Goal: Task Accomplishment & Management: Complete application form

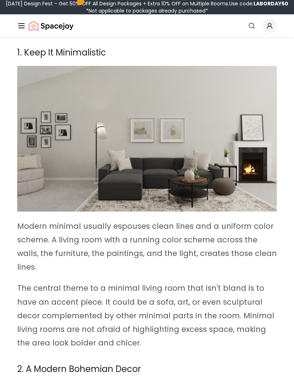
scroll to position [276, 0]
click at [191, 192] on img at bounding box center [146, 139] width 259 height 146
click at [199, 191] on img at bounding box center [146, 139] width 259 height 146
click at [198, 191] on img at bounding box center [146, 139] width 259 height 146
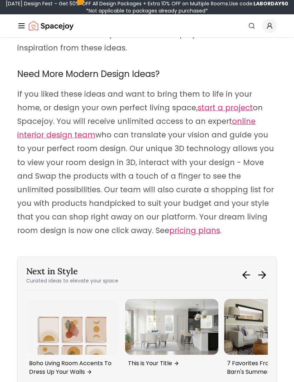
scroll to position [3456, 0]
click at [169, 225] on span "pricing plans" at bounding box center [194, 230] width 51 height 10
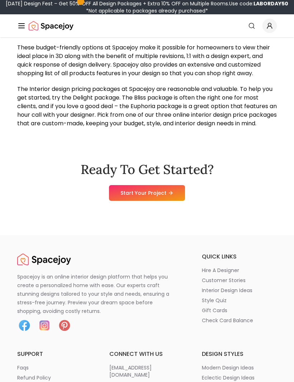
scroll to position [802, 0]
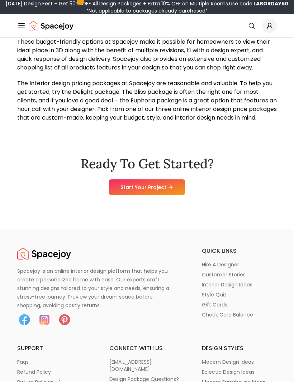
click at [165, 195] on link "Start Your Project" at bounding box center [147, 187] width 76 height 16
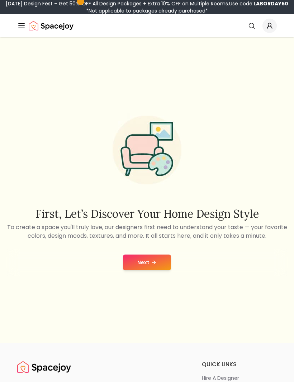
click at [158, 270] on button "Next" at bounding box center [147, 263] width 48 height 16
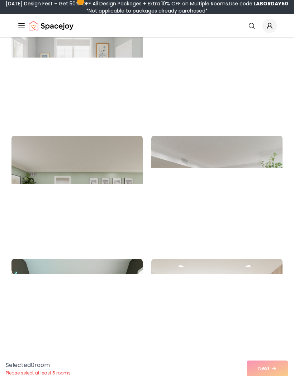
scroll to position [2592, 0]
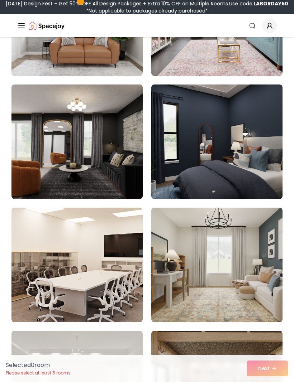
scroll to position [1157, 0]
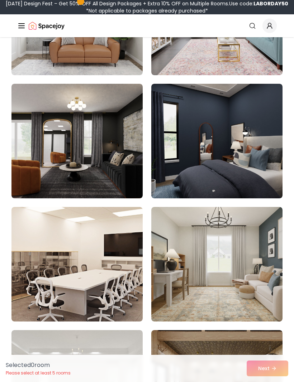
click at [259, 163] on img at bounding box center [216, 141] width 131 height 115
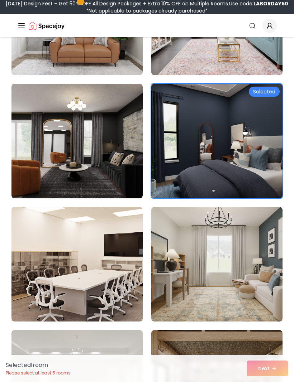
click at [246, 171] on img at bounding box center [216, 141] width 131 height 115
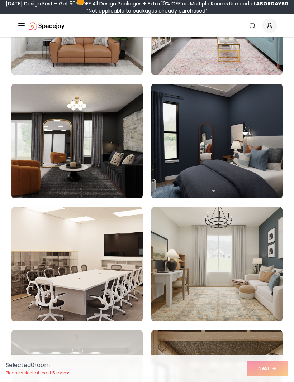
click at [247, 172] on img at bounding box center [216, 141] width 131 height 115
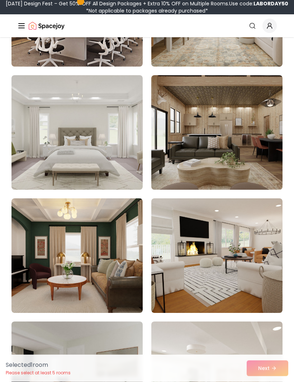
scroll to position [1412, 0]
click at [102, 167] on img at bounding box center [76, 132] width 131 height 115
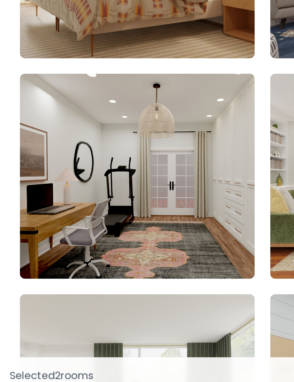
scroll to position [2283, 0]
